Goal: Task Accomplishment & Management: Manage account settings

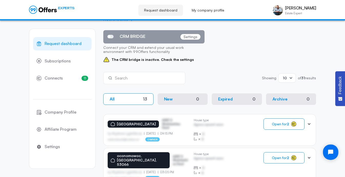
scroll to position [44, 0]
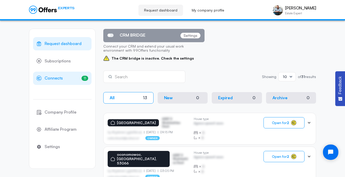
click at [58, 77] on span "Connects" at bounding box center [54, 78] width 18 height 7
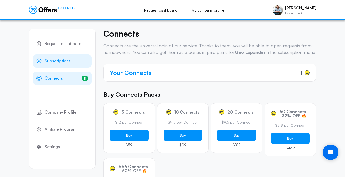
click at [60, 66] on link "Subscriptions" at bounding box center [62, 61] width 58 height 13
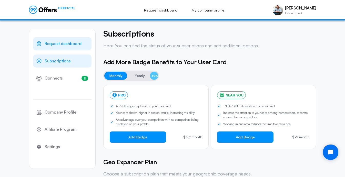
click at [56, 43] on span "Request dashboard" at bounding box center [63, 44] width 37 height 7
